Goal: Contribute content: Add original content to the website for others to see

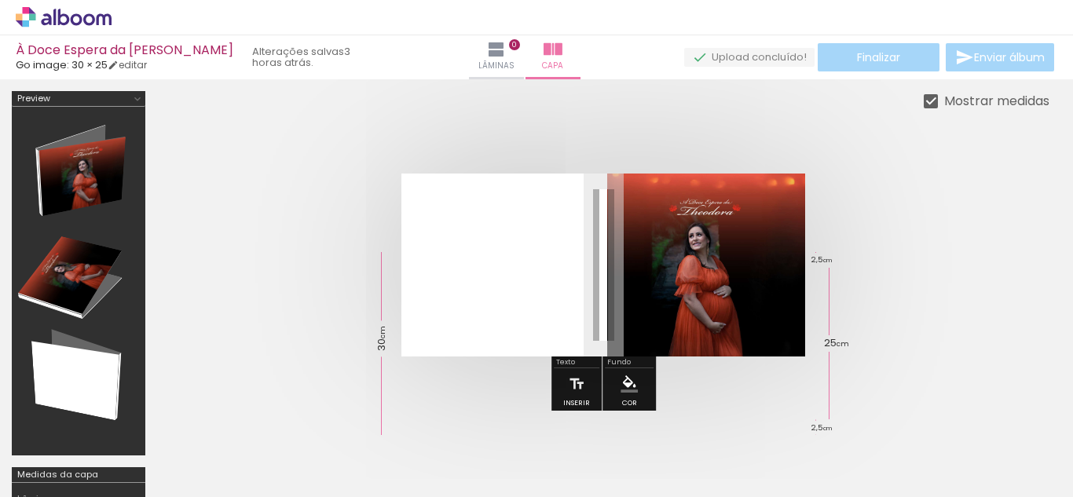
scroll to position [79, 0]
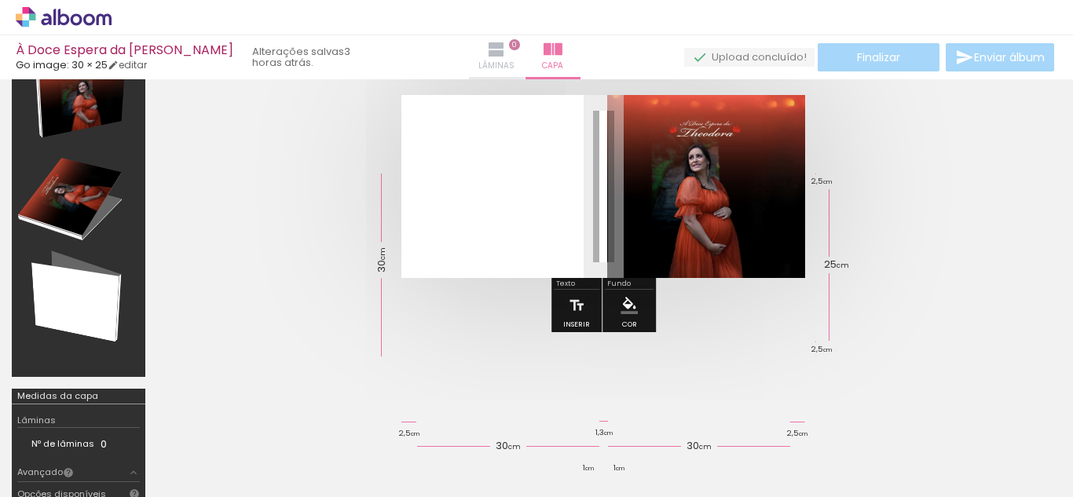
click at [487, 57] on iron-icon at bounding box center [496, 49] width 19 height 19
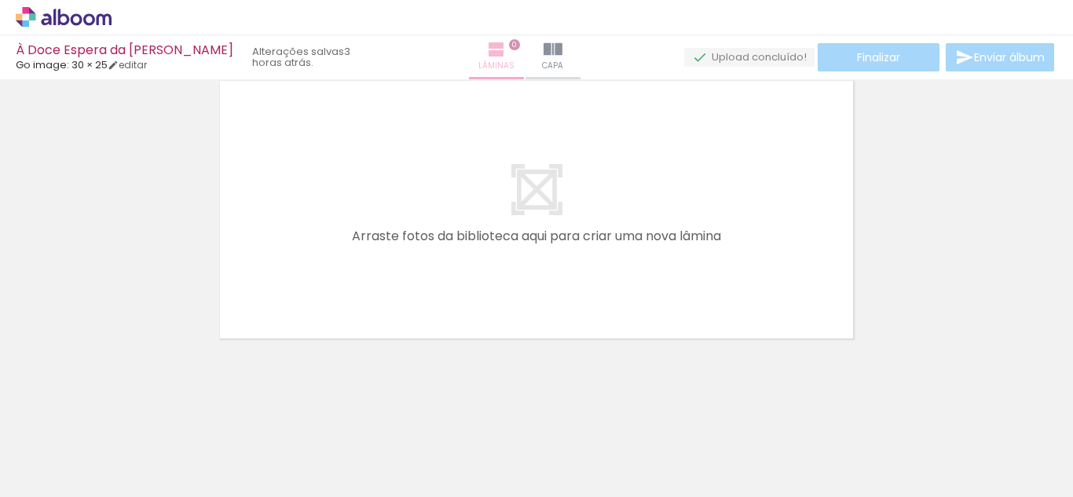
scroll to position [49, 0]
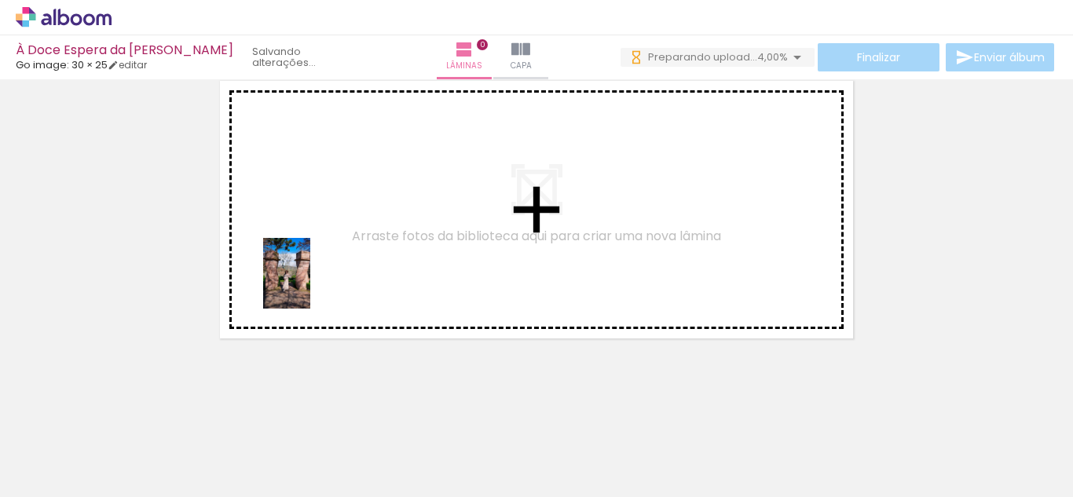
drag, startPoint x: 244, startPoint y: 462, endPoint x: 324, endPoint y: 245, distance: 231.0
click at [324, 245] on quentale-workspace at bounding box center [536, 248] width 1073 height 497
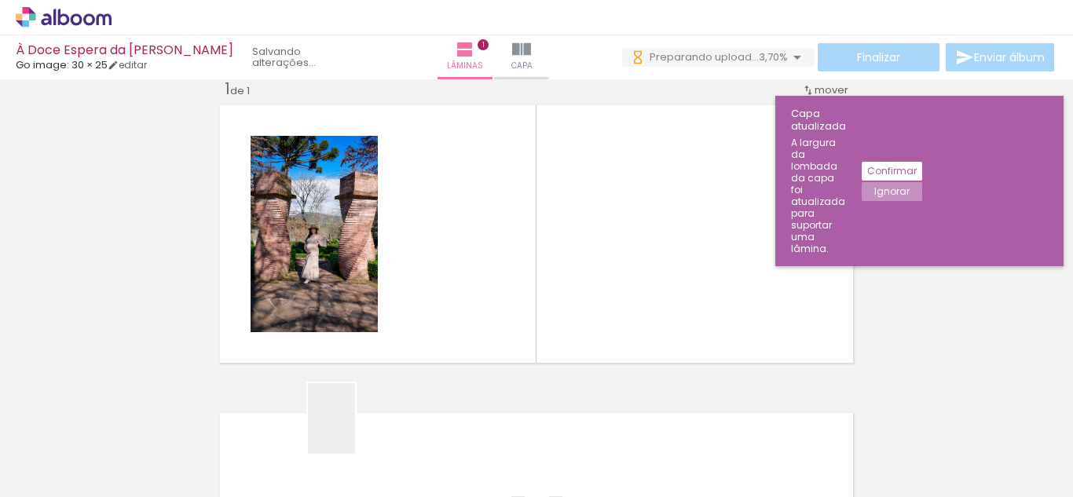
scroll to position [20, 0]
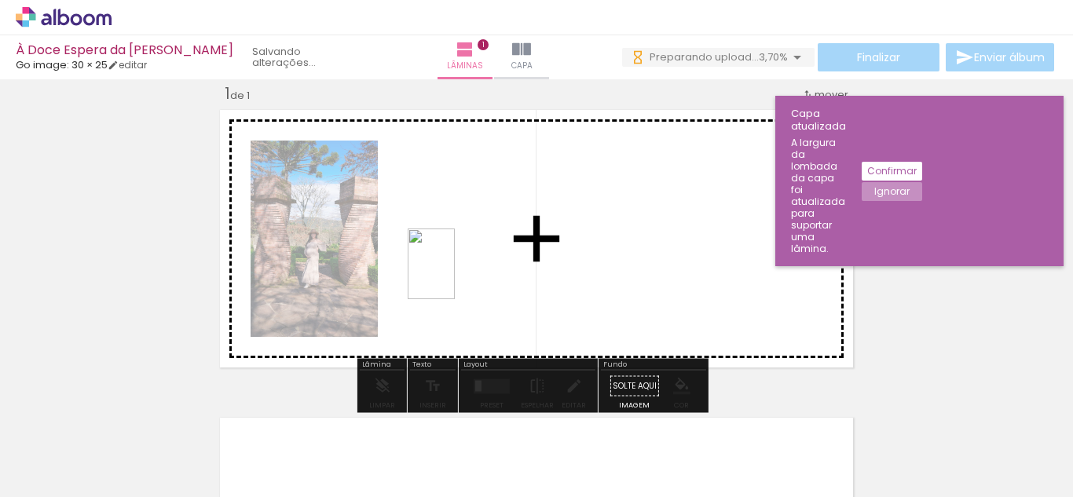
drag, startPoint x: 342, startPoint y: 457, endPoint x: 455, endPoint y: 276, distance: 213.3
click at [455, 276] on quentale-workspace at bounding box center [536, 248] width 1073 height 497
drag, startPoint x: 433, startPoint y: 476, endPoint x: 562, endPoint y: 242, distance: 267.5
click at [562, 242] on quentale-workspace at bounding box center [536, 248] width 1073 height 497
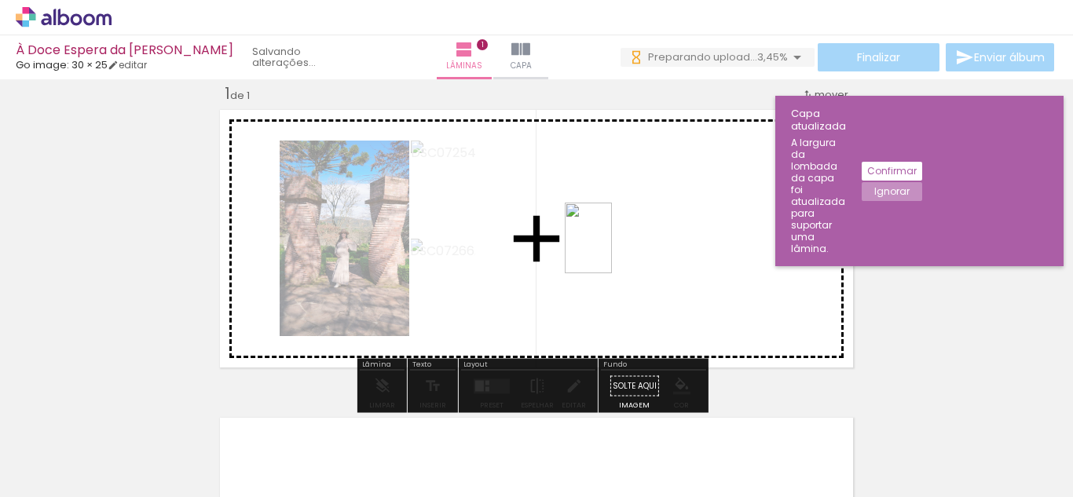
drag, startPoint x: 566, startPoint y: 331, endPoint x: 612, endPoint y: 250, distance: 92.8
click at [612, 250] on quentale-workspace at bounding box center [536, 248] width 1073 height 497
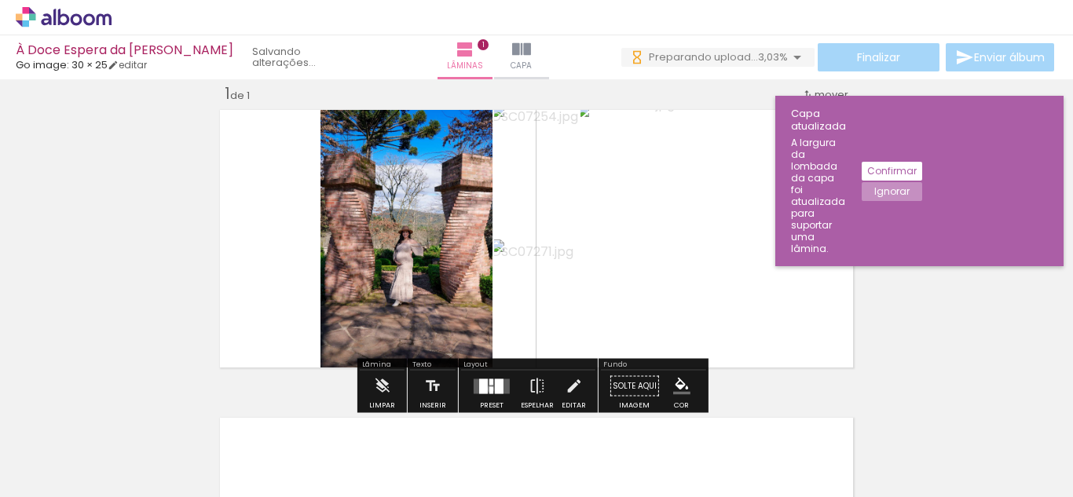
click at [489, 389] on div at bounding box center [491, 389] width 4 height 7
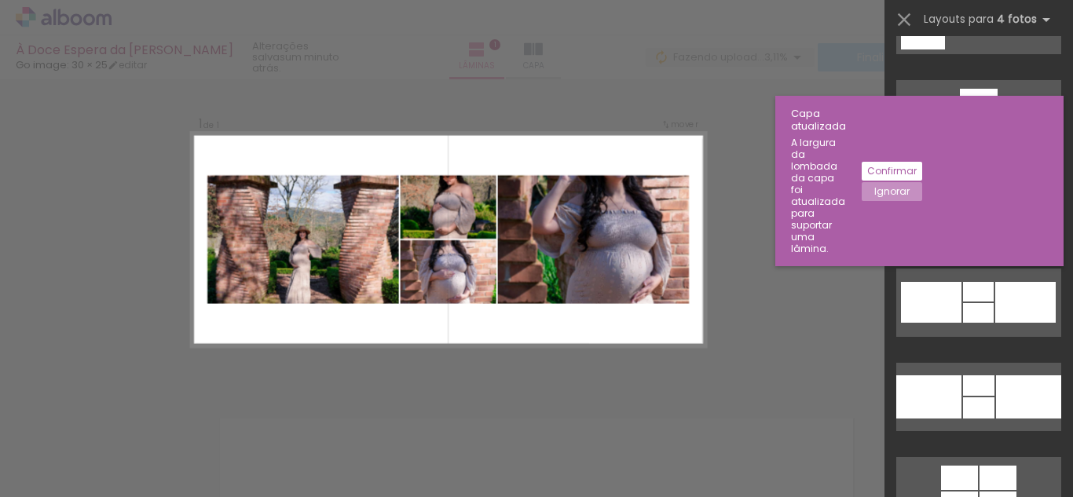
scroll to position [25261, 0]
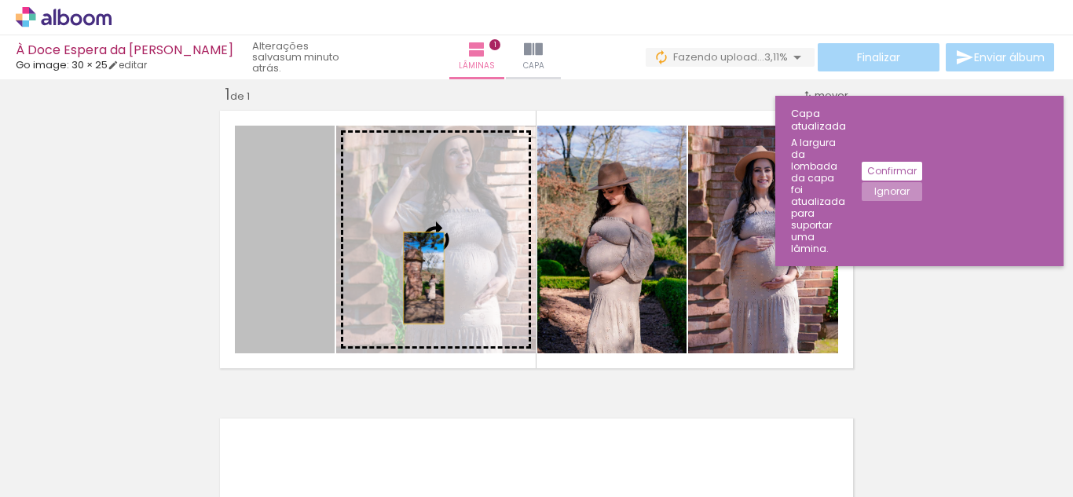
drag, startPoint x: 355, startPoint y: 278, endPoint x: 418, endPoint y: 278, distance: 62.8
click at [0, 0] on slot at bounding box center [0, 0] width 0 height 0
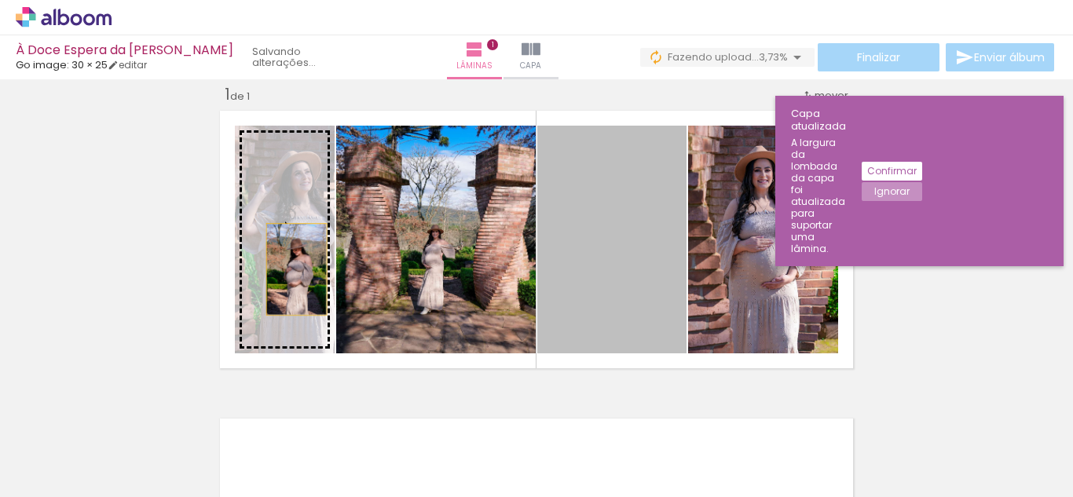
drag, startPoint x: 624, startPoint y: 281, endPoint x: 291, endPoint y: 269, distance: 333.9
click at [0, 0] on slot at bounding box center [0, 0] width 0 height 0
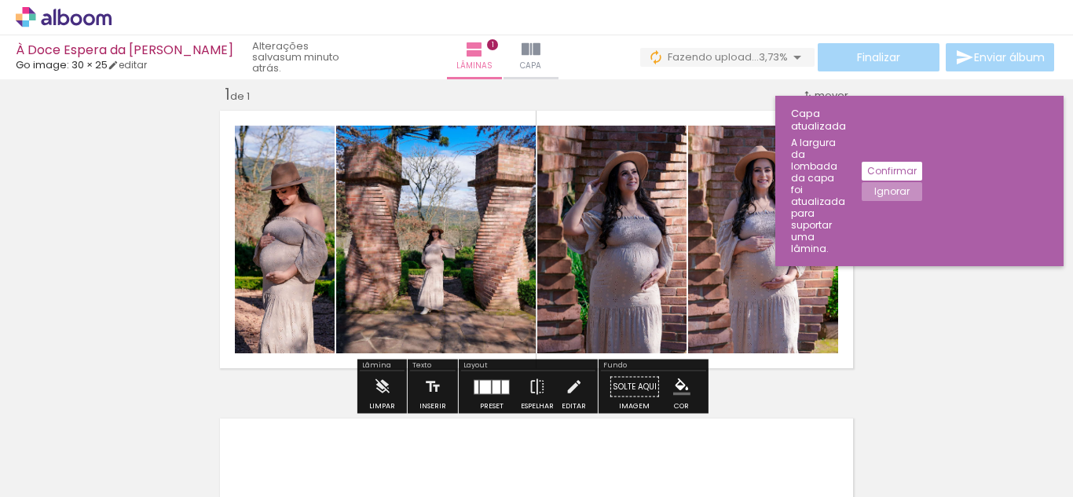
click at [951, 317] on div "Inserir lâmina 1 de 1" at bounding box center [536, 373] width 1073 height 616
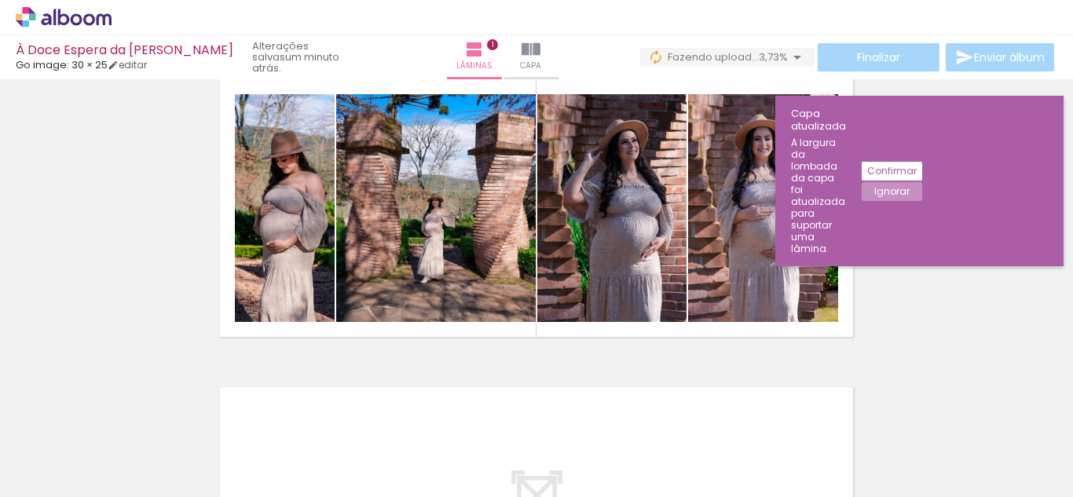
scroll to position [20, 0]
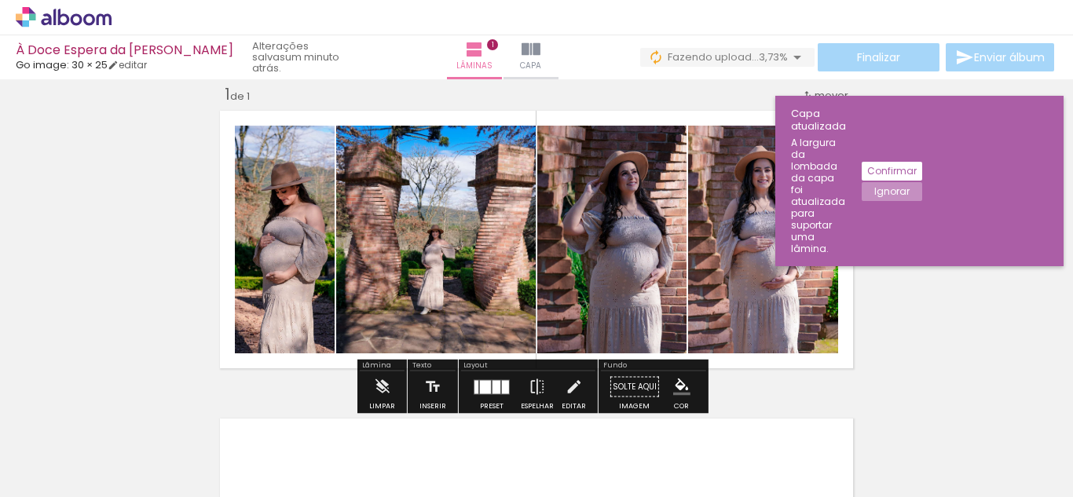
click at [492, 386] on div at bounding box center [496, 386] width 8 height 13
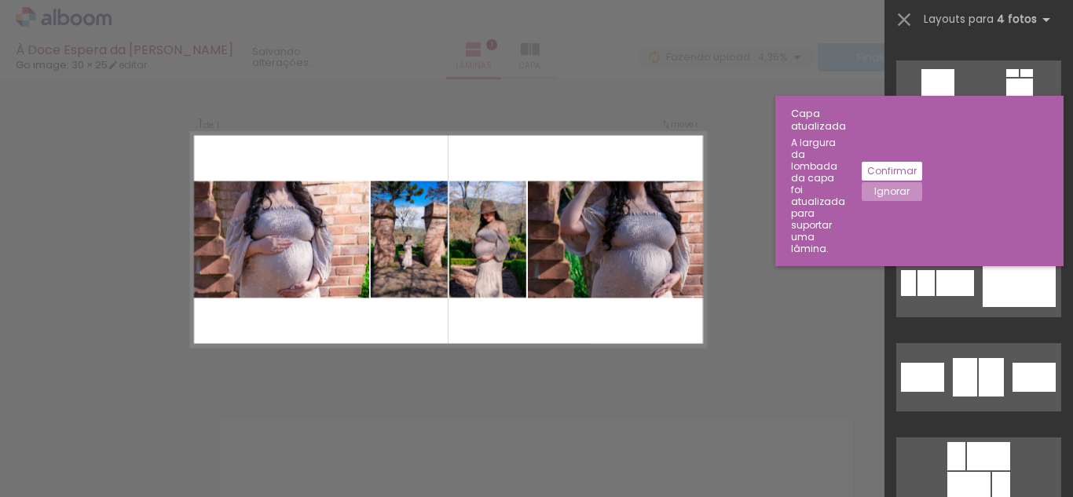
scroll to position [14541, 0]
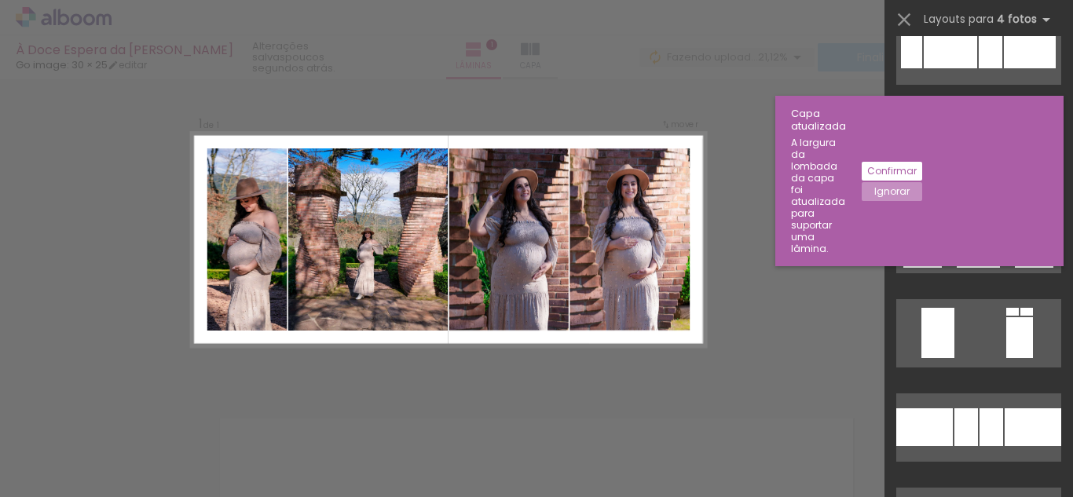
click at [749, 277] on div "Confirmar Cancelar" at bounding box center [536, 386] width 1073 height 653
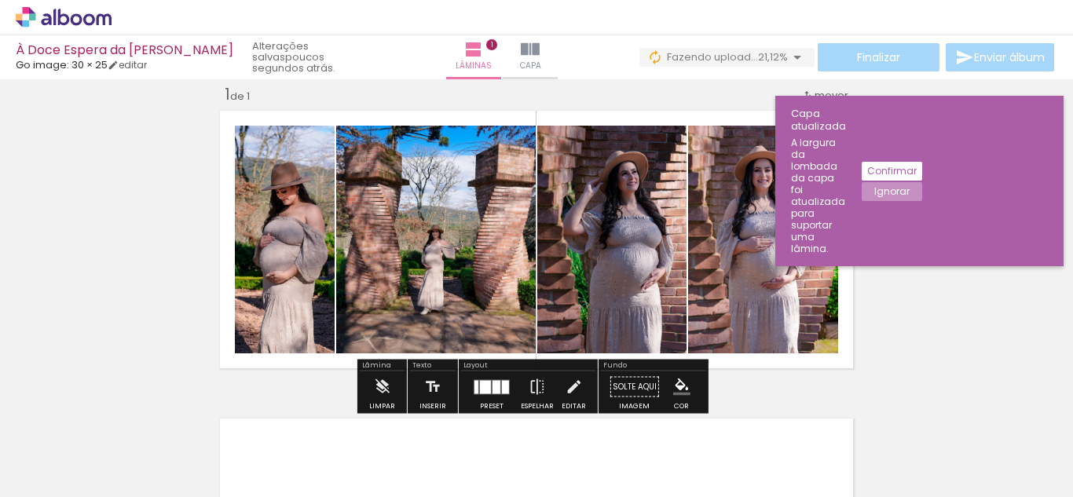
scroll to position [98, 0]
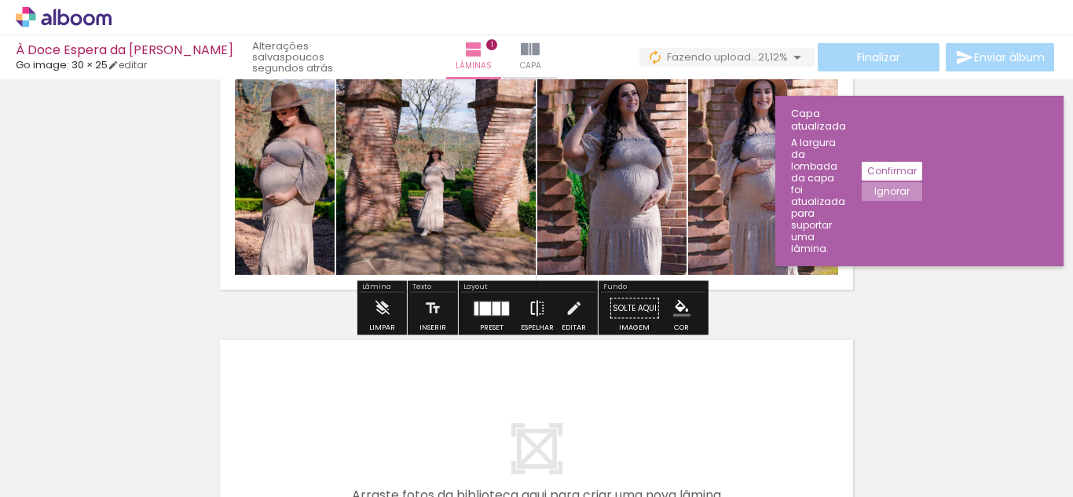
click at [536, 312] on iron-icon at bounding box center [536, 308] width 17 height 31
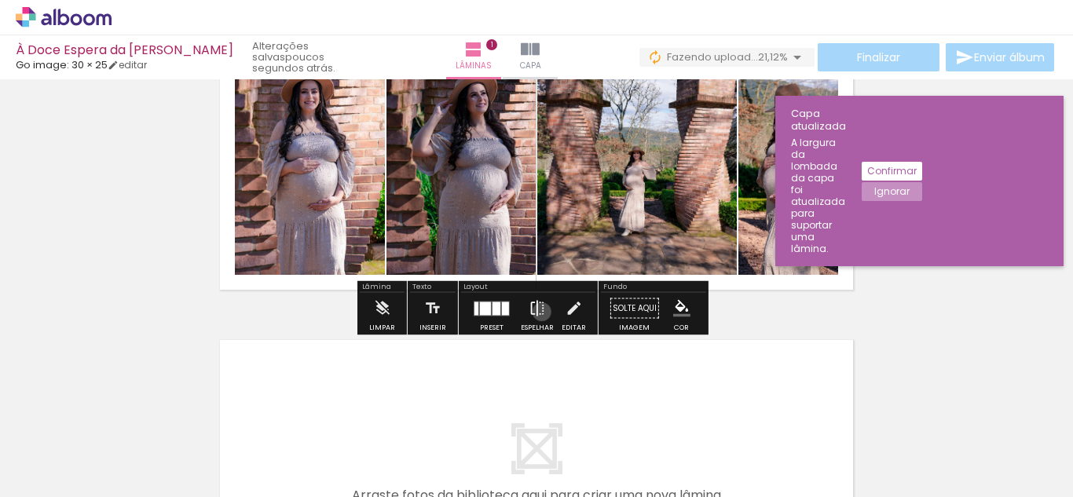
click at [539, 312] on iron-icon at bounding box center [536, 308] width 17 height 31
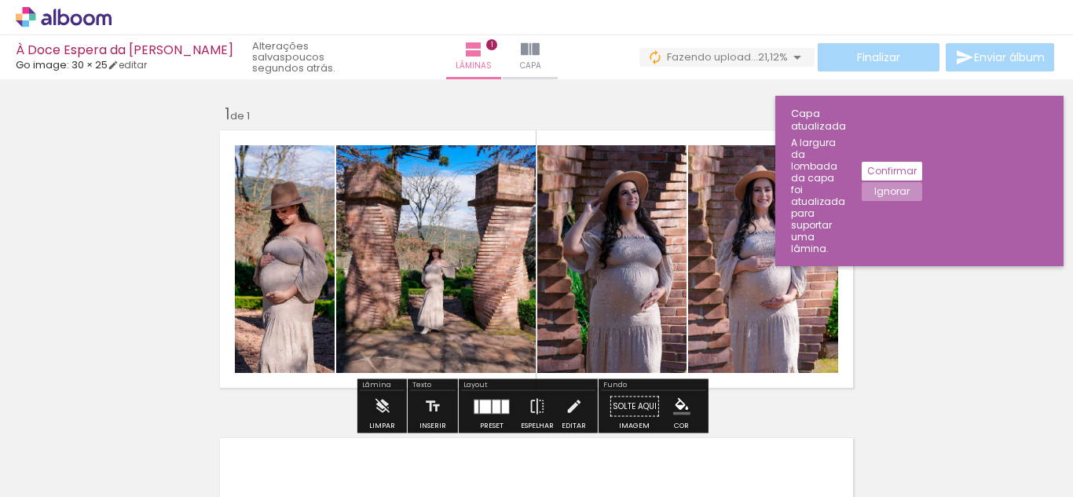
scroll to position [79, 0]
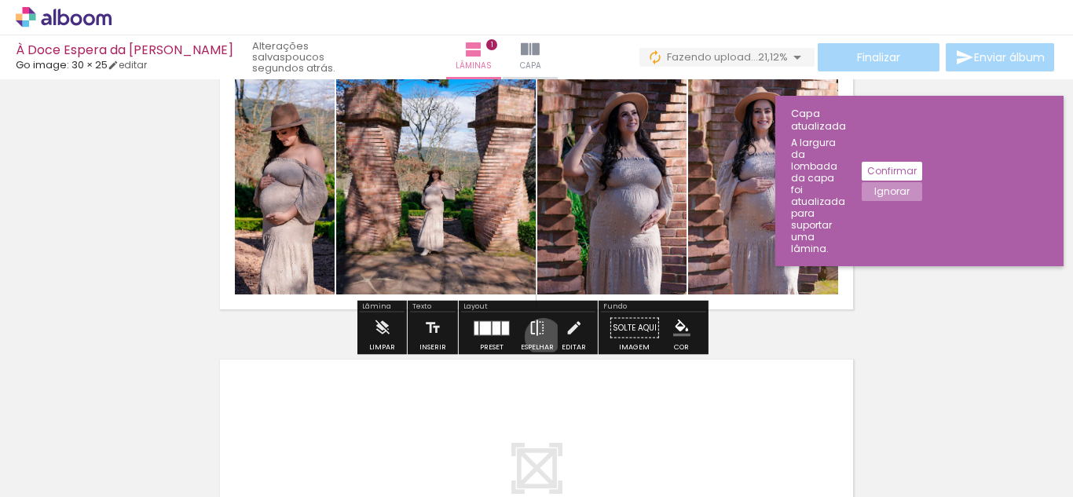
click at [539, 337] on iron-icon at bounding box center [536, 328] width 17 height 31
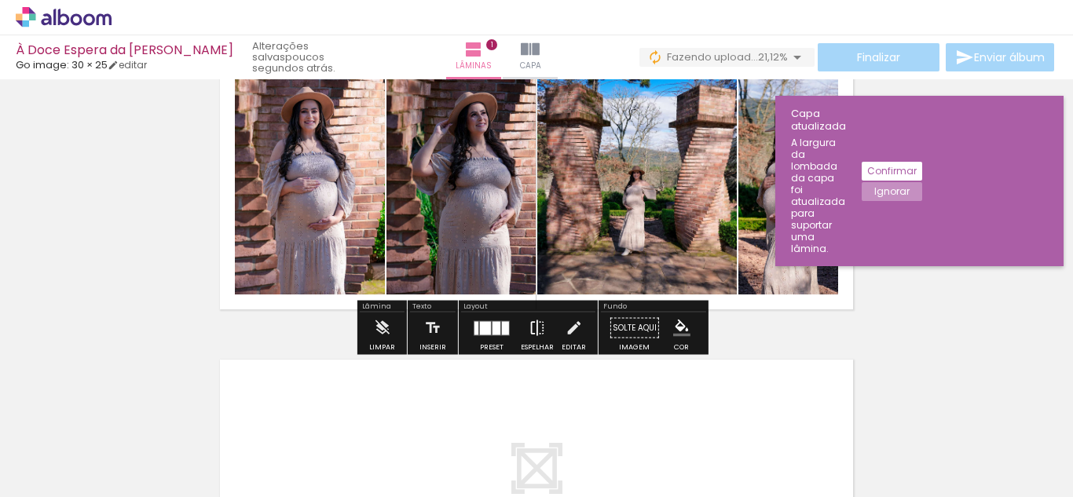
click at [537, 329] on iron-icon at bounding box center [536, 328] width 17 height 31
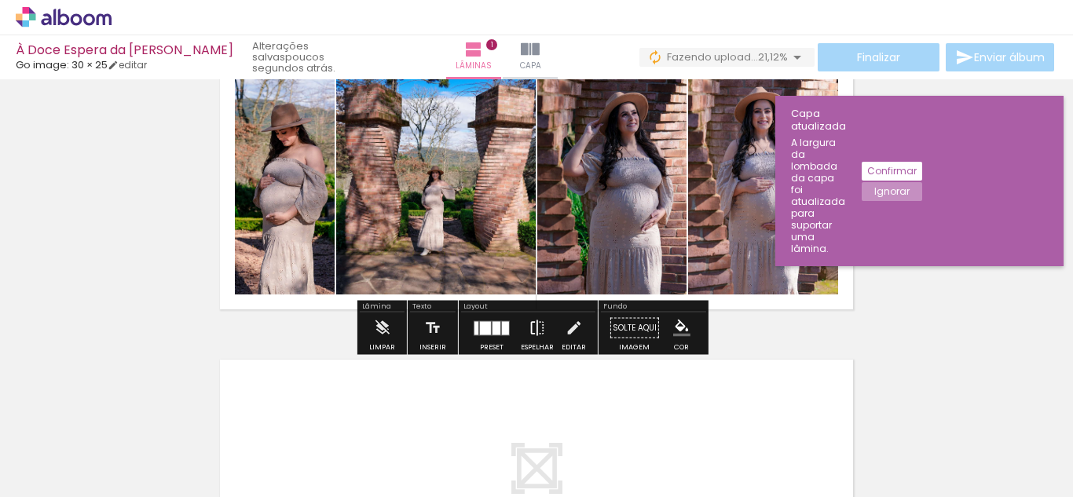
click at [541, 321] on iron-icon at bounding box center [536, 328] width 17 height 31
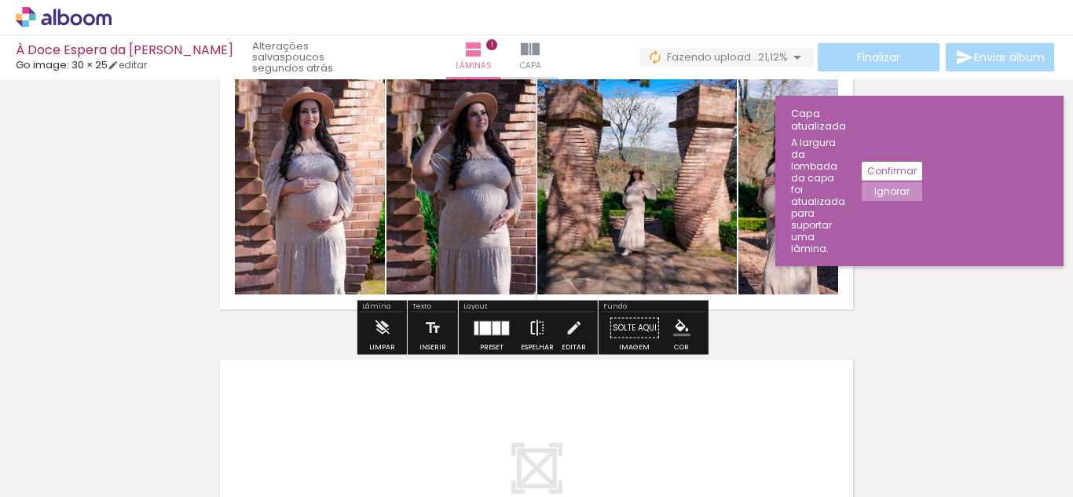
click at [539, 335] on iron-icon at bounding box center [536, 328] width 17 height 31
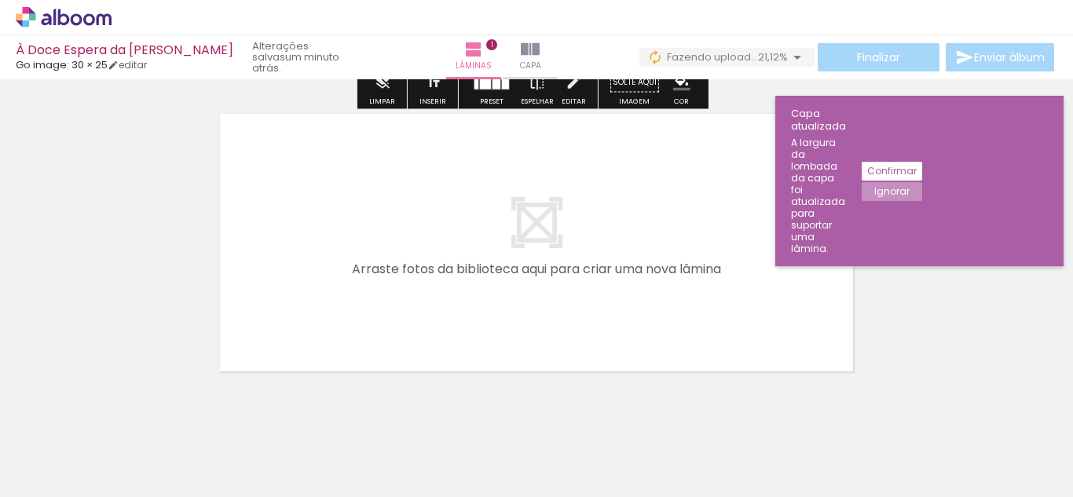
scroll to position [357, 0]
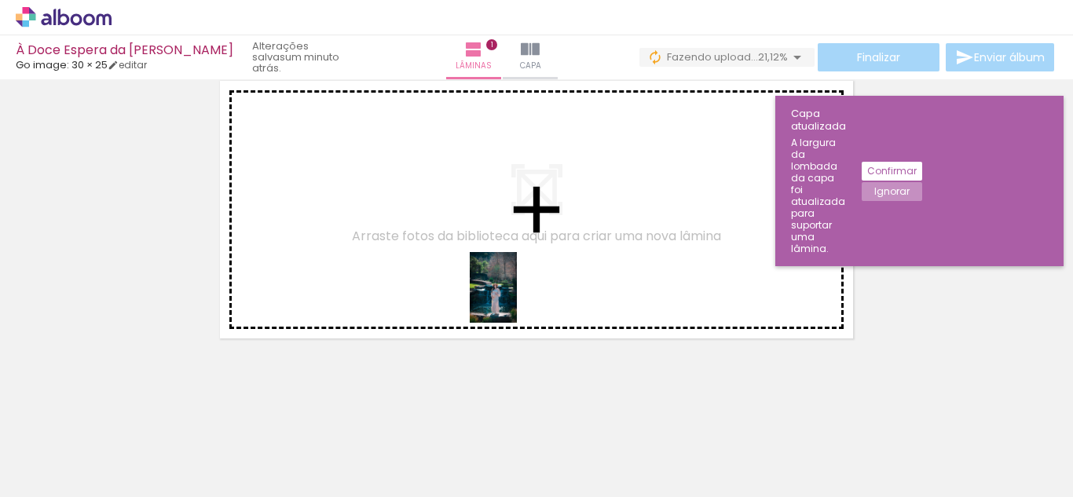
drag, startPoint x: 601, startPoint y: 468, endPoint x: 631, endPoint y: 368, distance: 104.1
click at [509, 288] on quentale-workspace at bounding box center [536, 248] width 1073 height 497
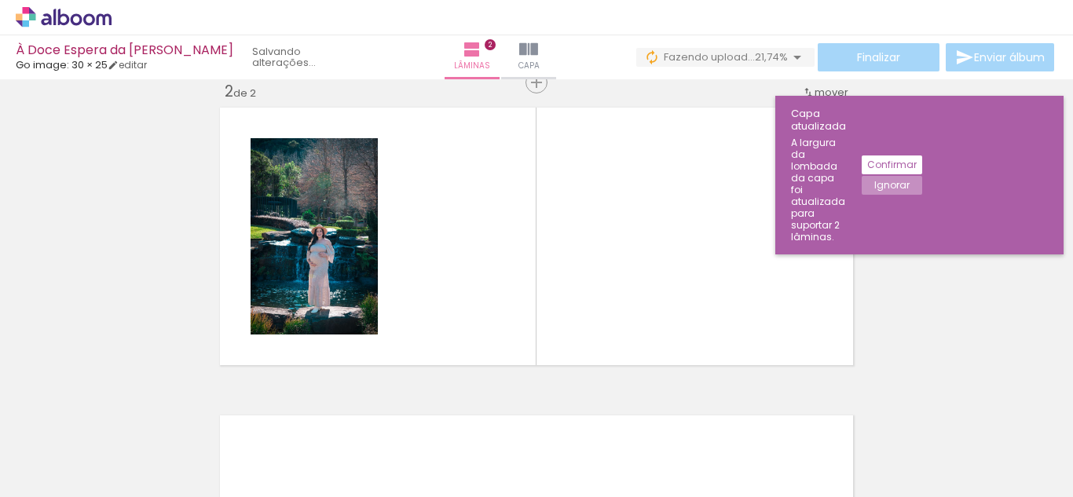
scroll to position [328, 0]
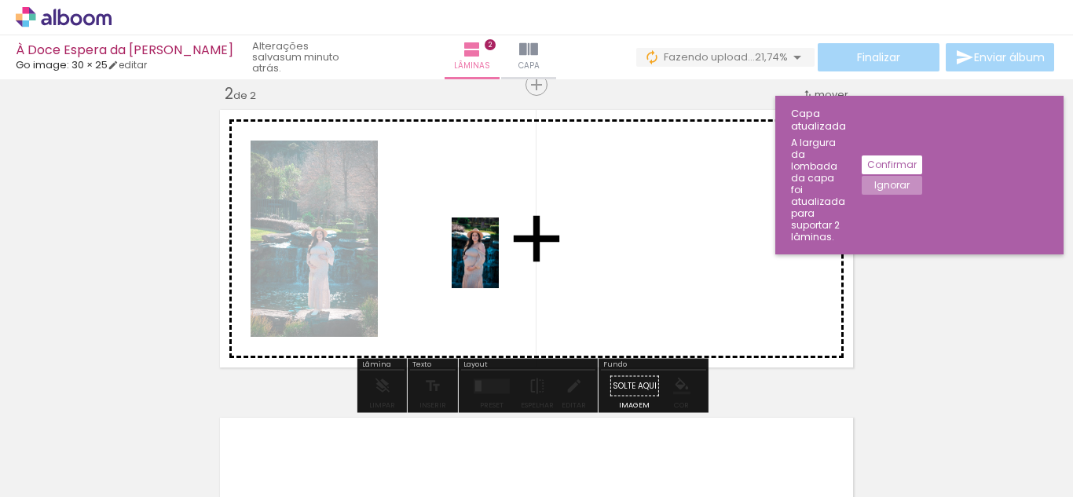
drag, startPoint x: 670, startPoint y: 435, endPoint x: 502, endPoint y: 267, distance: 237.6
click at [497, 264] on quentale-workspace at bounding box center [536, 248] width 1073 height 497
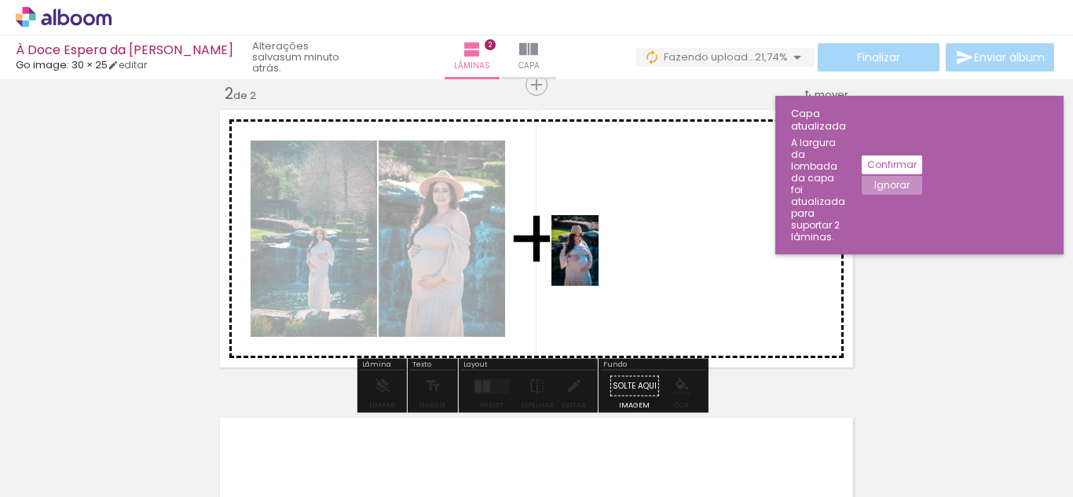
drag, startPoint x: 759, startPoint y: 458, endPoint x: 598, endPoint y: 262, distance: 253.2
click at [598, 262] on quentale-workspace at bounding box center [536, 248] width 1073 height 497
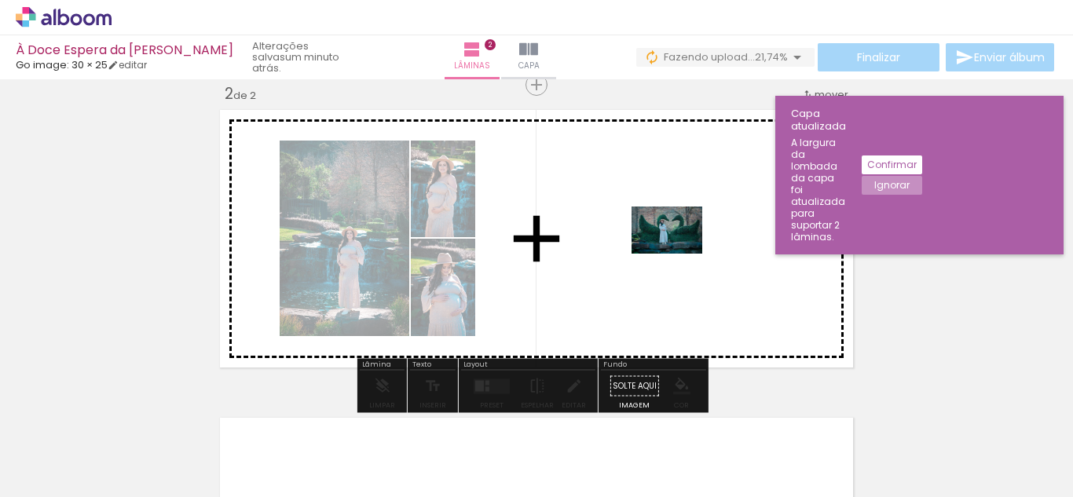
drag, startPoint x: 857, startPoint y: 451, endPoint x: 678, endPoint y: 254, distance: 266.2
click at [678, 254] on quentale-workspace at bounding box center [536, 248] width 1073 height 497
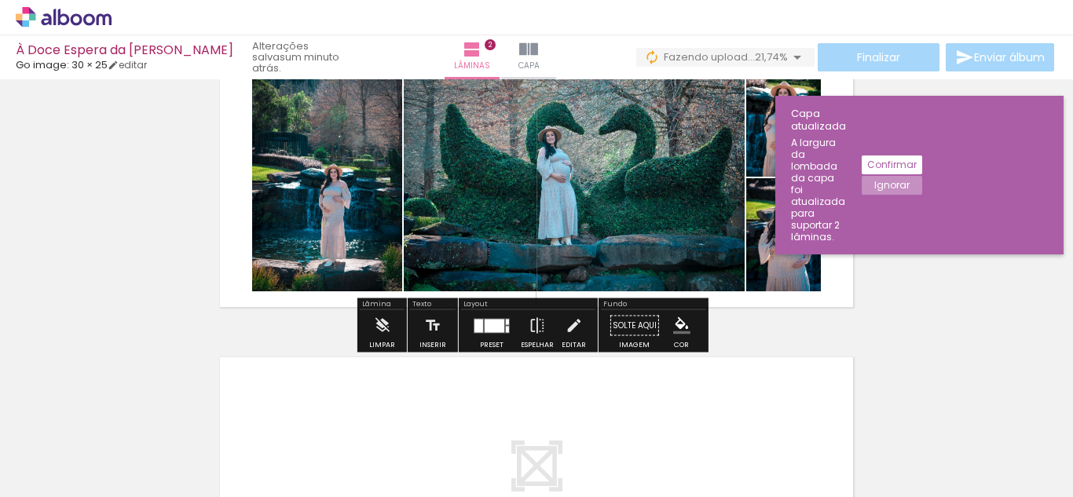
scroll to position [407, 0]
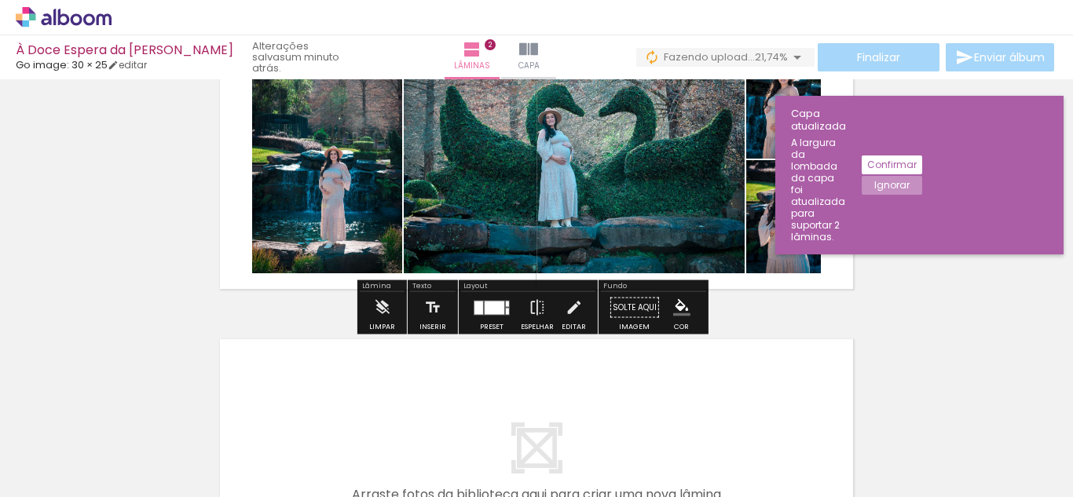
click at [484, 321] on div at bounding box center [491, 307] width 42 height 31
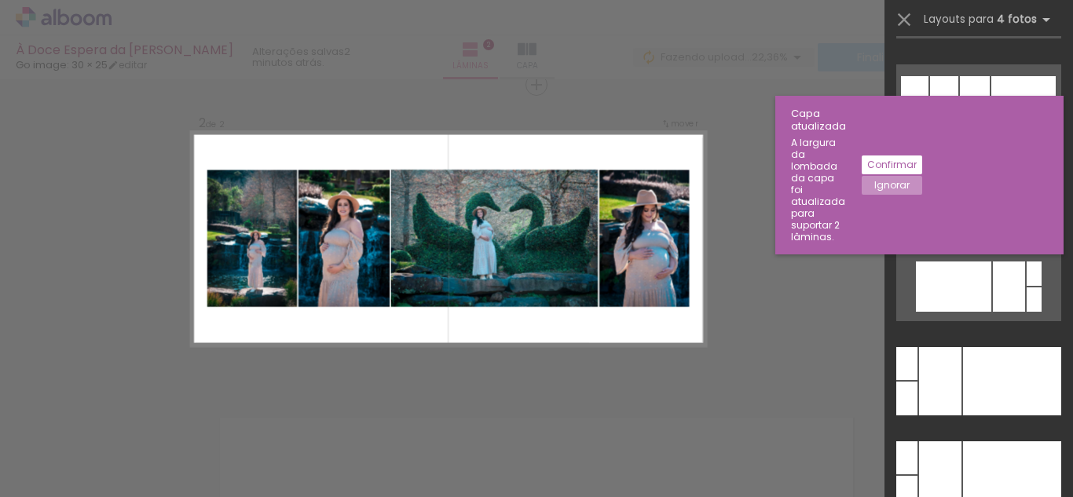
scroll to position [1021, 0]
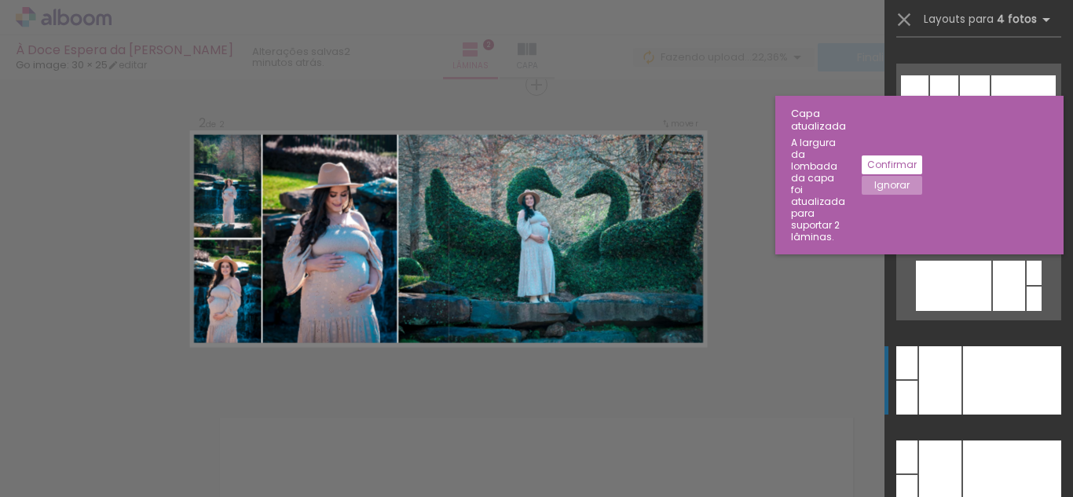
click at [996, 365] on div at bounding box center [1012, 380] width 98 height 68
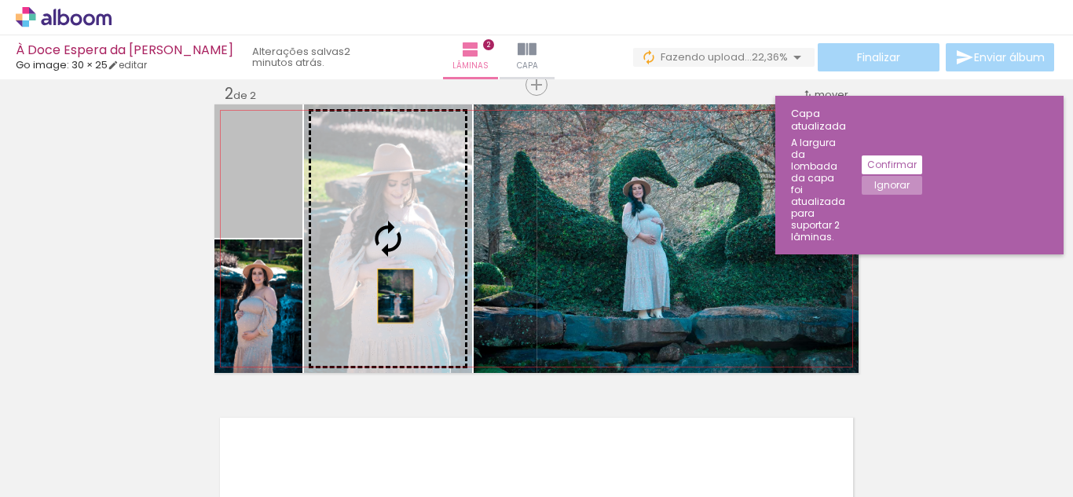
drag, startPoint x: 245, startPoint y: 207, endPoint x: 389, endPoint y: 297, distance: 169.3
click at [0, 0] on slot at bounding box center [0, 0] width 0 height 0
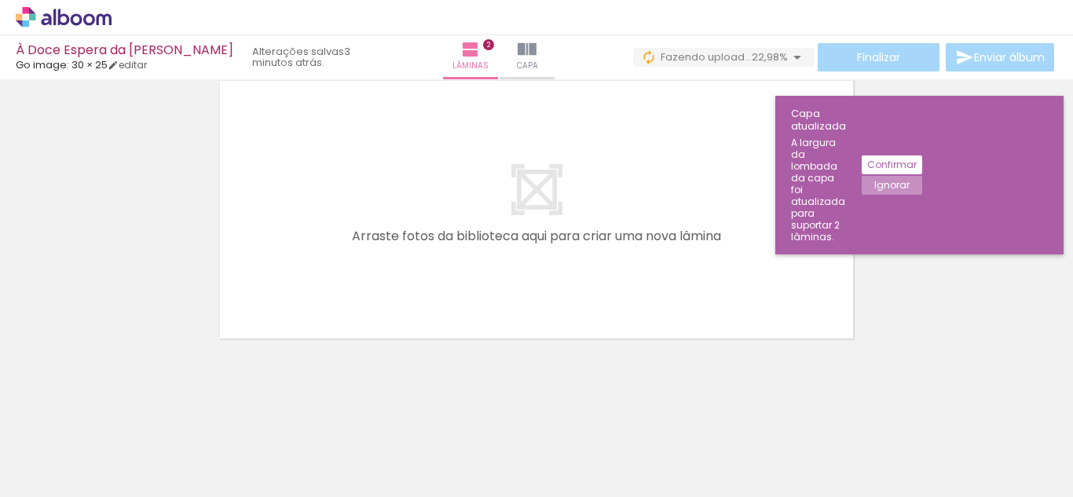
scroll to position [0, 674]
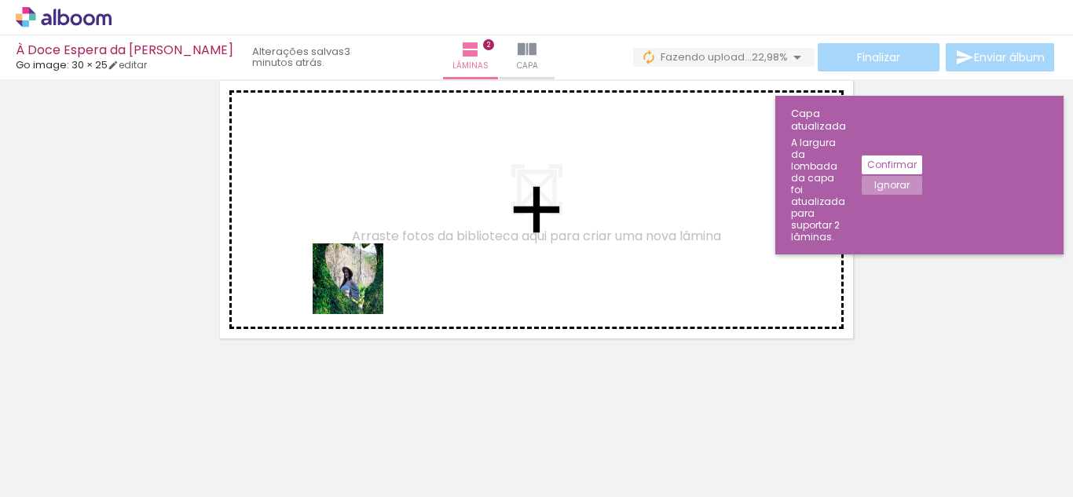
drag, startPoint x: 291, startPoint y: 456, endPoint x: 362, endPoint y: 277, distance: 192.5
click at [362, 277] on quentale-workspace at bounding box center [536, 248] width 1073 height 497
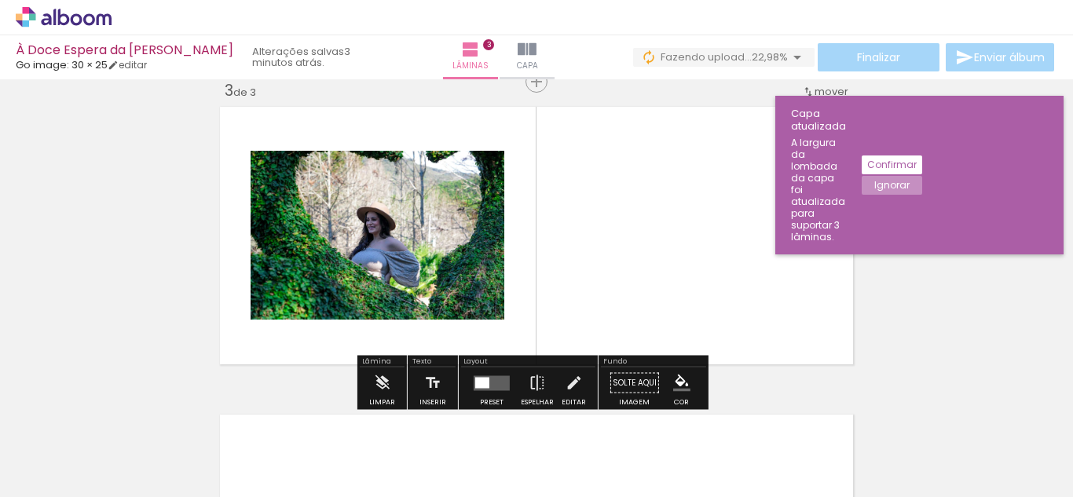
scroll to position [636, 0]
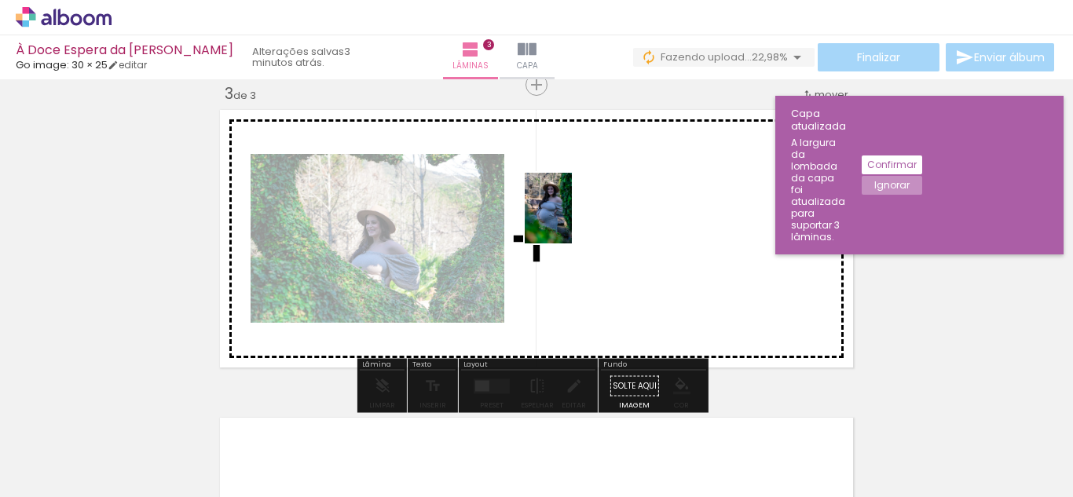
drag, startPoint x: 375, startPoint y: 459, endPoint x: 572, endPoint y: 219, distance: 310.8
click at [572, 219] on quentale-workspace at bounding box center [536, 248] width 1073 height 497
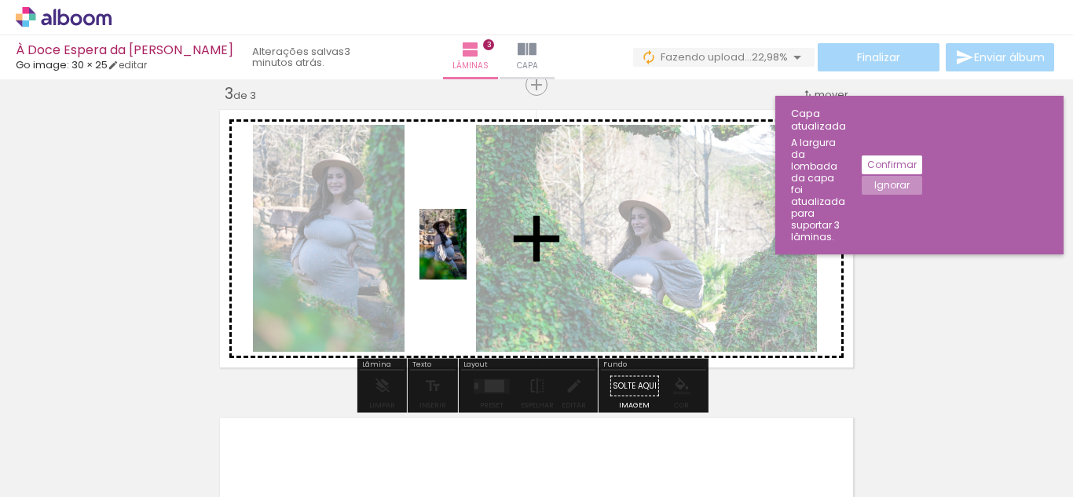
drag, startPoint x: 490, startPoint y: 386, endPoint x: 466, endPoint y: 256, distance: 132.5
click at [466, 256] on quentale-workspace at bounding box center [536, 248] width 1073 height 497
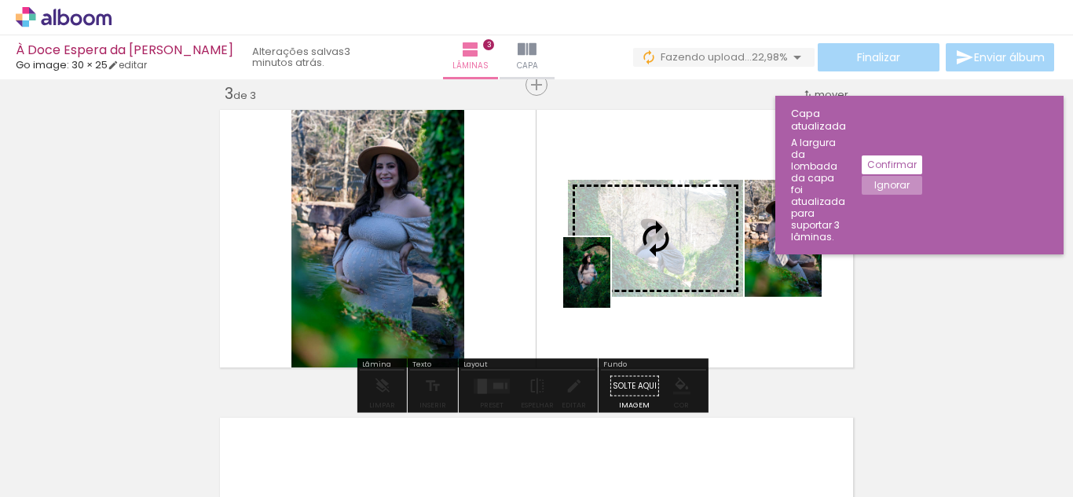
drag, startPoint x: 545, startPoint y: 464, endPoint x: 610, endPoint y: 284, distance: 191.3
click at [610, 284] on quentale-workspace at bounding box center [536, 248] width 1073 height 497
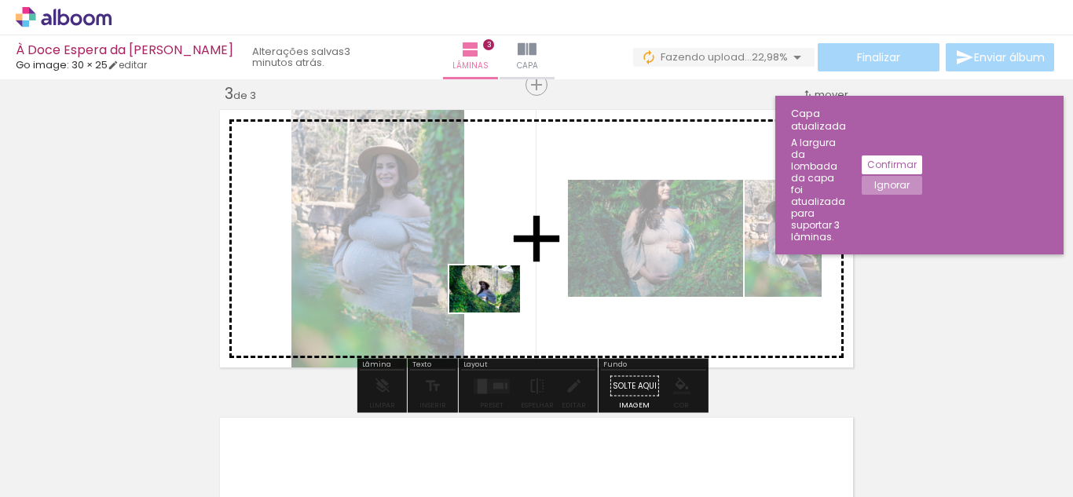
drag, startPoint x: 282, startPoint y: 458, endPoint x: 496, endPoint y: 313, distance: 258.9
click at [496, 313] on quentale-workspace at bounding box center [536, 248] width 1073 height 497
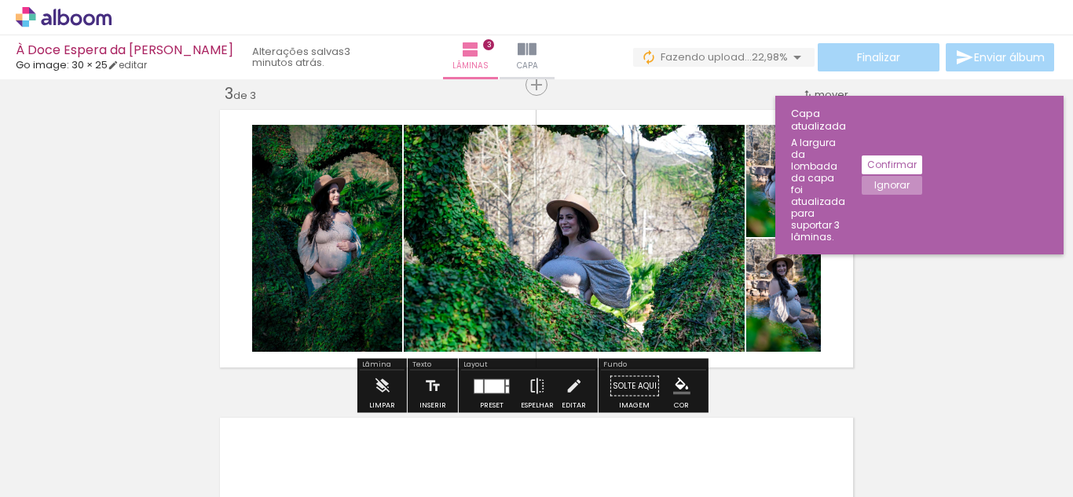
click at [477, 389] on div at bounding box center [478, 385] width 9 height 13
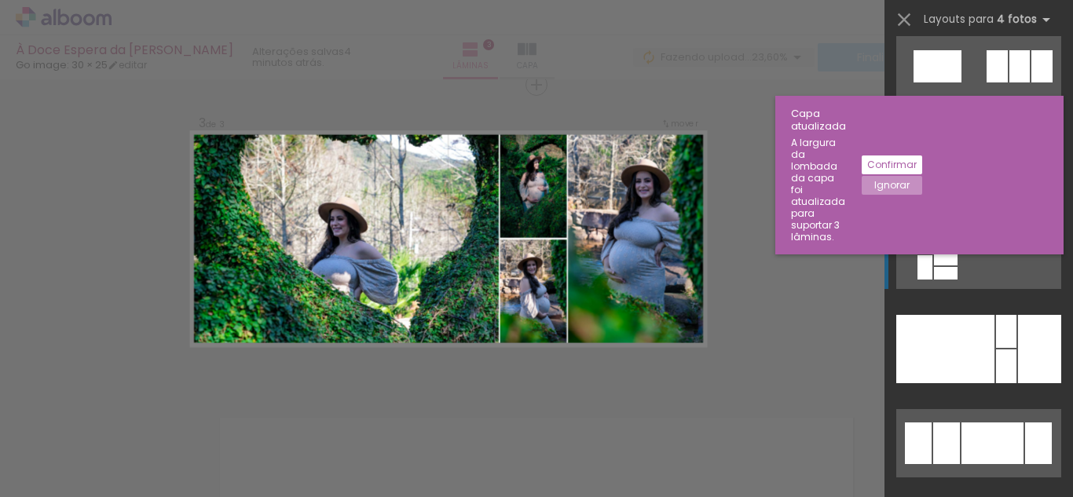
scroll to position [2356, 0]
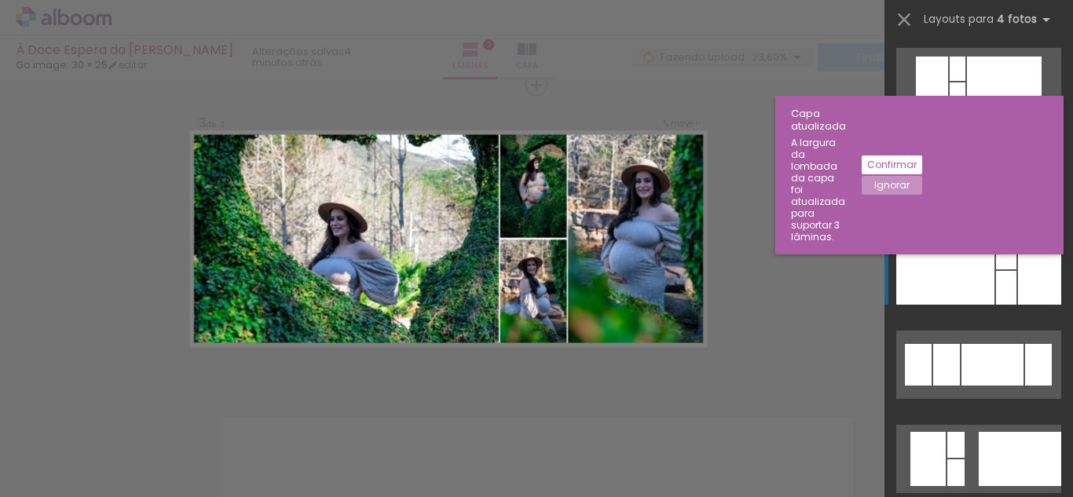
click at [982, 285] on div at bounding box center [945, 270] width 98 height 68
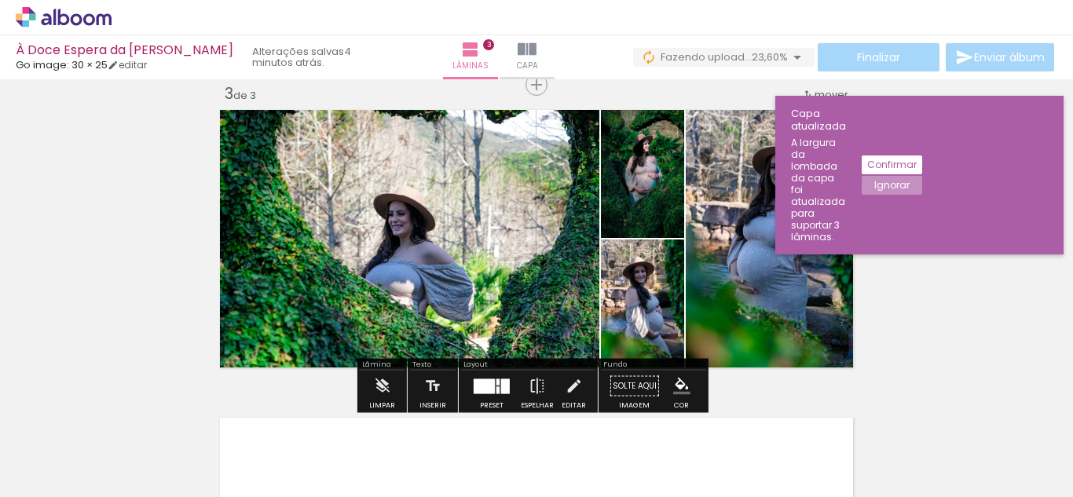
click at [975, 267] on div "Inserir lâmina 1 de 3 Inserir lâmina 2 de 3 Inserir lâmina 3 de 3" at bounding box center [536, 65] width 1073 height 1232
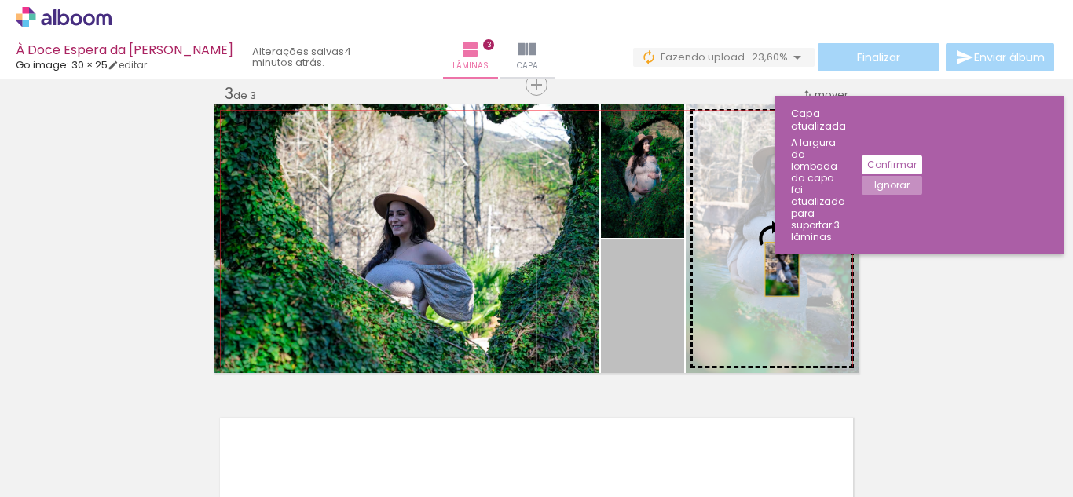
drag, startPoint x: 656, startPoint y: 315, endPoint x: 776, endPoint y: 269, distance: 128.5
click at [0, 0] on slot at bounding box center [0, 0] width 0 height 0
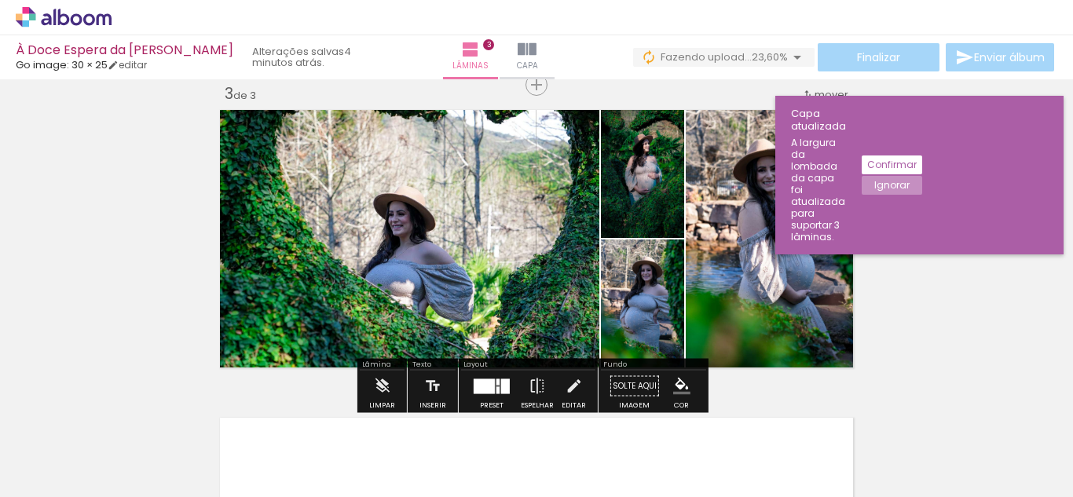
click at [935, 283] on div "Inserir lâmina 1 de 3 Inserir lâmina 2 de 3 Inserir lâmina 3 de 3" at bounding box center [536, 65] width 1073 height 1232
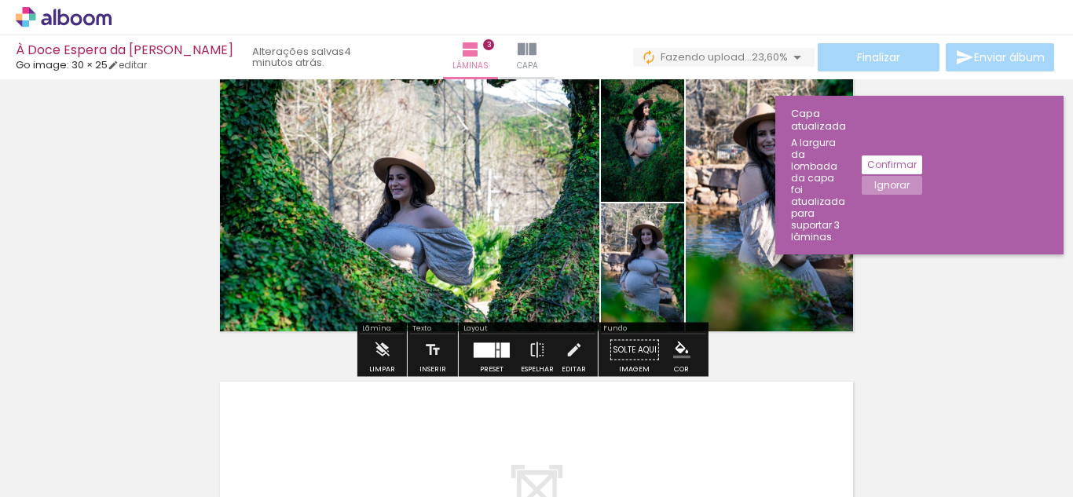
scroll to position [636, 0]
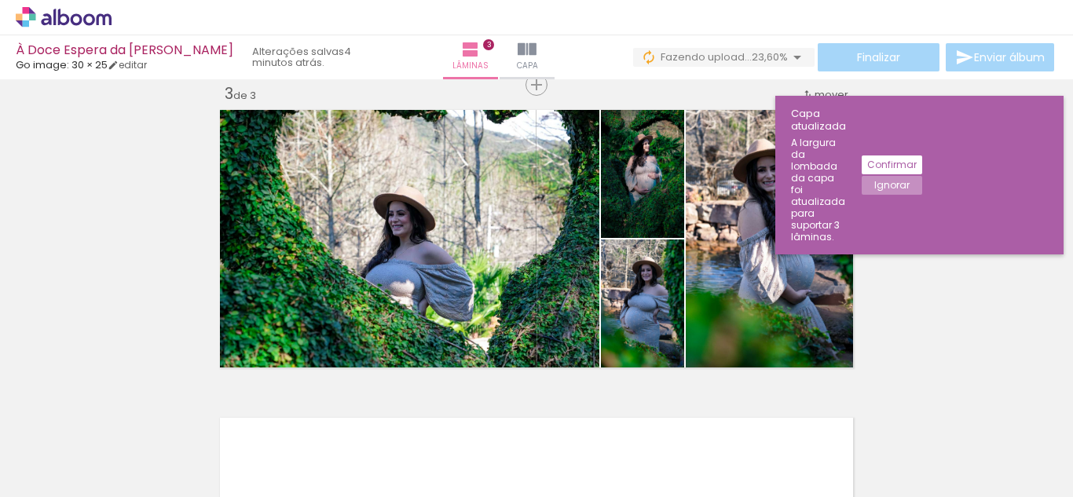
click at [935, 283] on div "Inserir lâmina 1 de 3 Inserir lâmina 2 de 3 Inserir lâmina 3 de 3" at bounding box center [536, 65] width 1073 height 1232
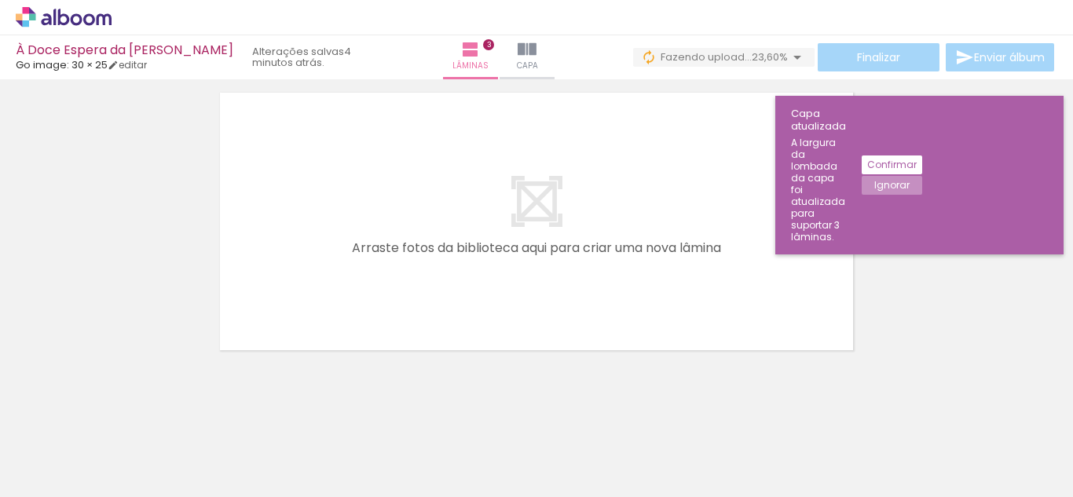
scroll to position [973, 0]
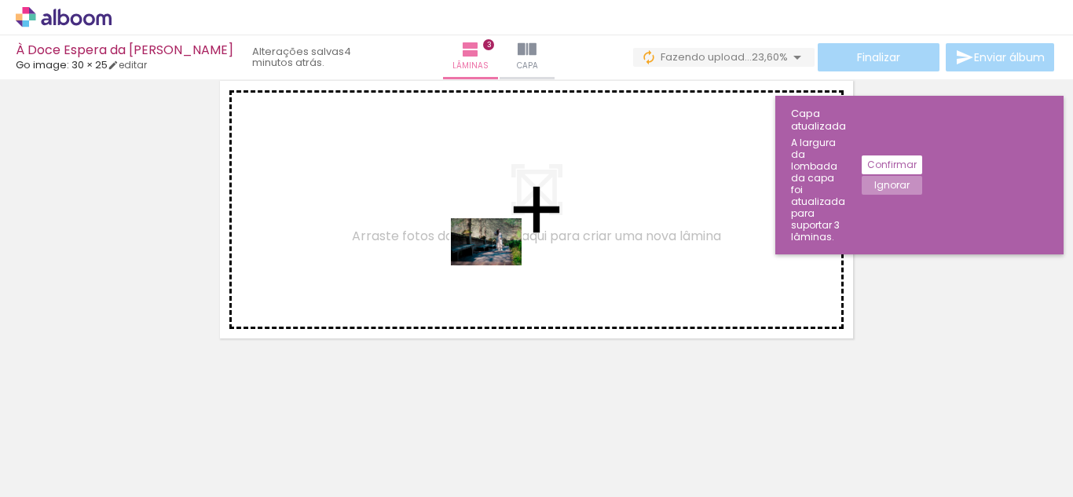
drag, startPoint x: 634, startPoint y: 463, endPoint x: 498, endPoint y: 265, distance: 240.0
click at [498, 265] on quentale-workspace at bounding box center [536, 248] width 1073 height 497
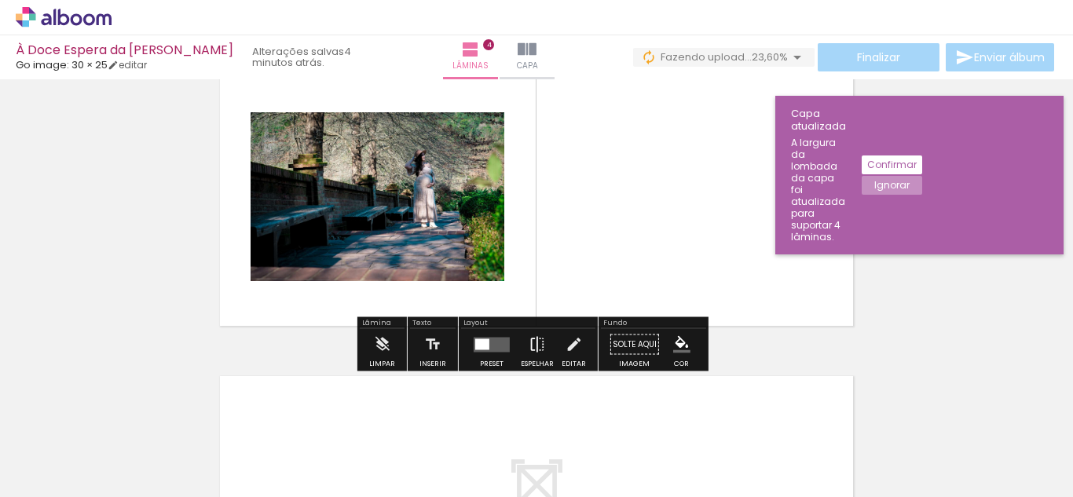
scroll to position [1022, 0]
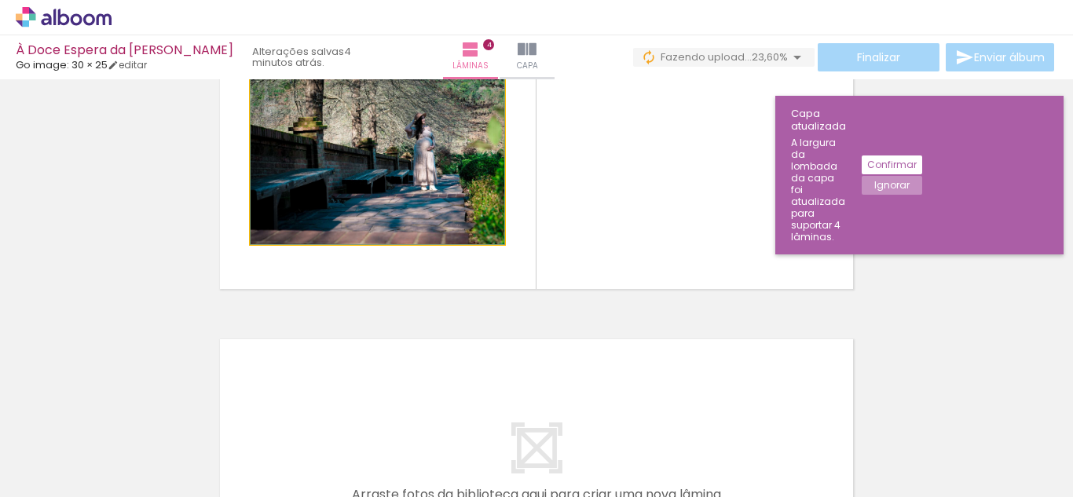
drag, startPoint x: 422, startPoint y: 187, endPoint x: 467, endPoint y: 199, distance: 47.0
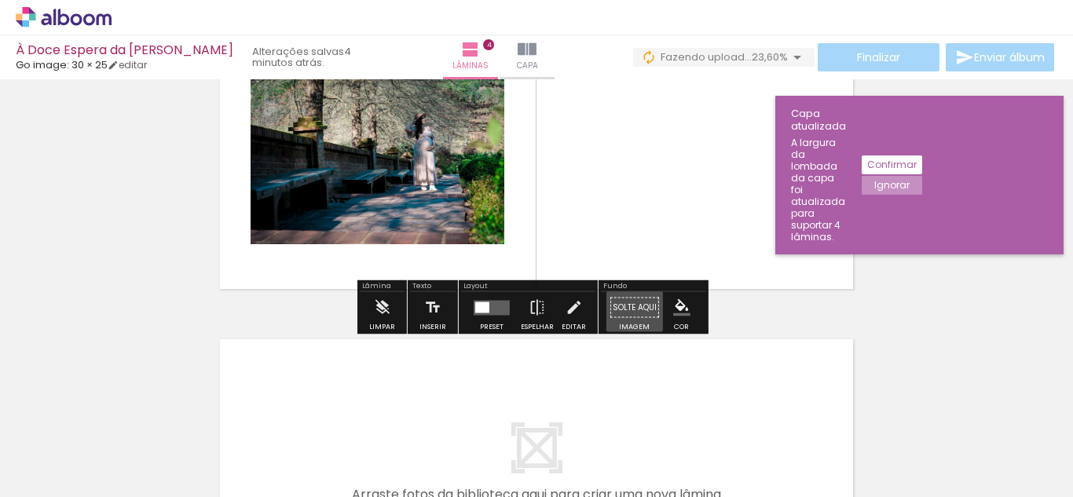
drag, startPoint x: 629, startPoint y: 309, endPoint x: 583, endPoint y: 278, distance: 54.9
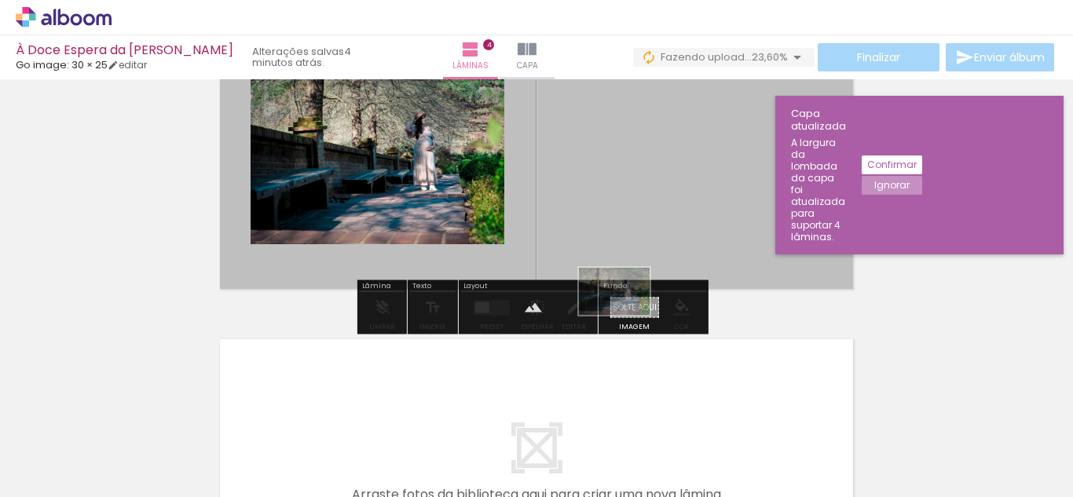
drag, startPoint x: 623, startPoint y: 440, endPoint x: 626, endPoint y: 315, distance: 125.7
click at [626, 315] on quentale-workspace at bounding box center [536, 248] width 1073 height 497
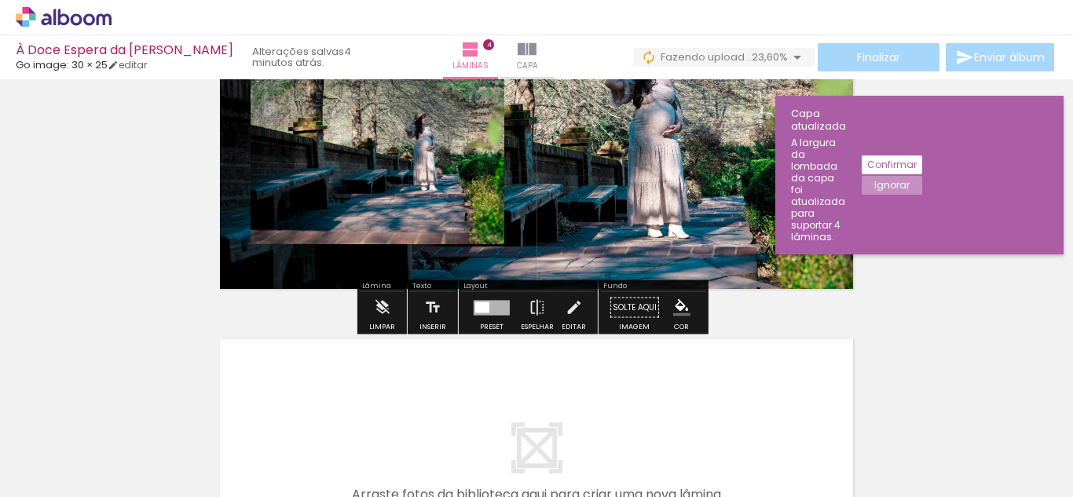
scroll to position [944, 0]
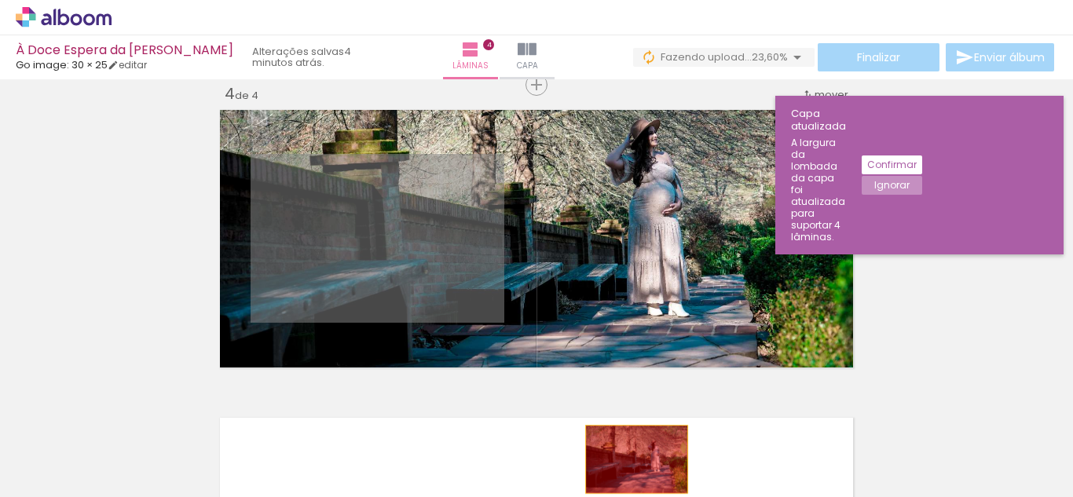
drag, startPoint x: 349, startPoint y: 260, endPoint x: 630, endPoint y: 459, distance: 344.7
click at [630, 459] on quentale-workspace at bounding box center [536, 248] width 1073 height 497
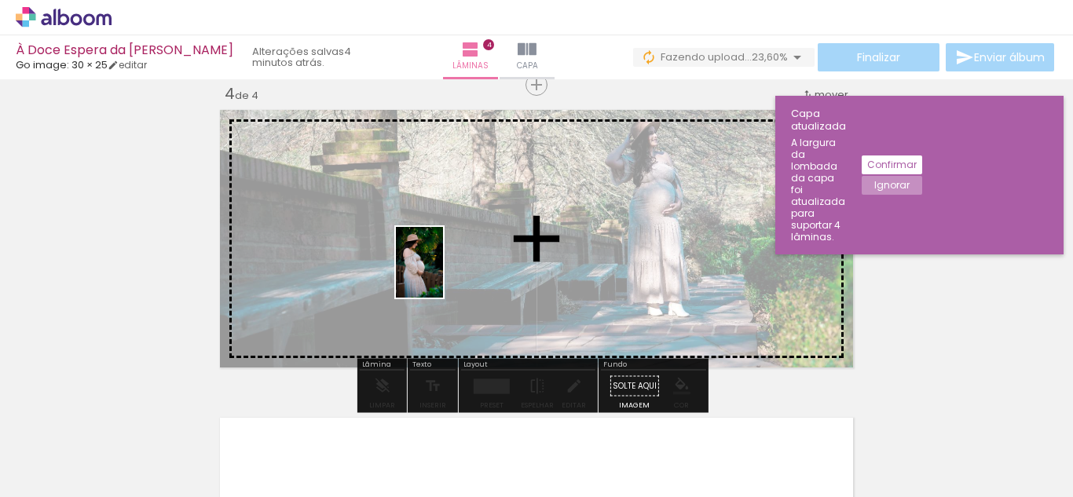
drag, startPoint x: 734, startPoint y: 473, endPoint x: 443, endPoint y: 274, distance: 352.6
click at [443, 274] on quentale-workspace at bounding box center [536, 248] width 1073 height 497
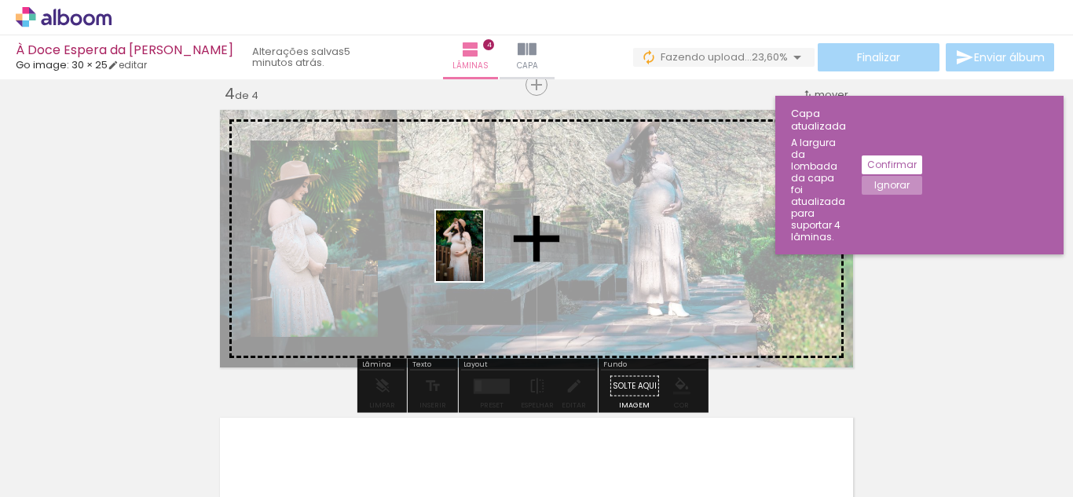
drag, startPoint x: 806, startPoint y: 460, endPoint x: 481, endPoint y: 257, distance: 382.8
click at [481, 257] on quentale-workspace at bounding box center [536, 248] width 1073 height 497
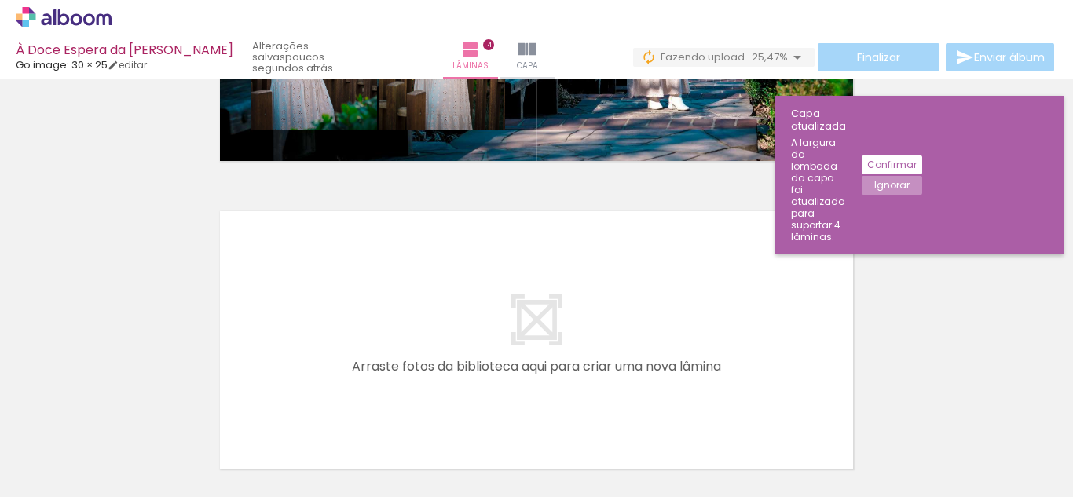
scroll to position [1281, 0]
